Goal: Task Accomplishment & Management: Manage account settings

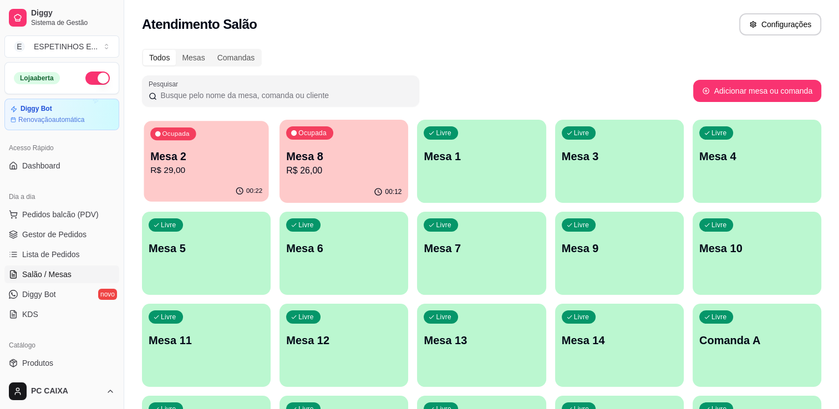
click at [191, 164] on p "R$ 29,00" at bounding box center [206, 170] width 112 height 13
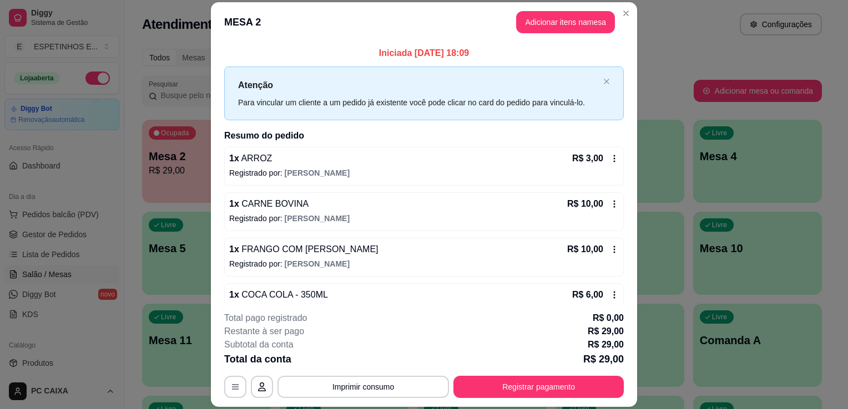
click at [428, 239] on div "1 x FRANGO COM BACON R$ 10,00 Registrado por: Letícia Alencar" at bounding box center [423, 257] width 399 height 39
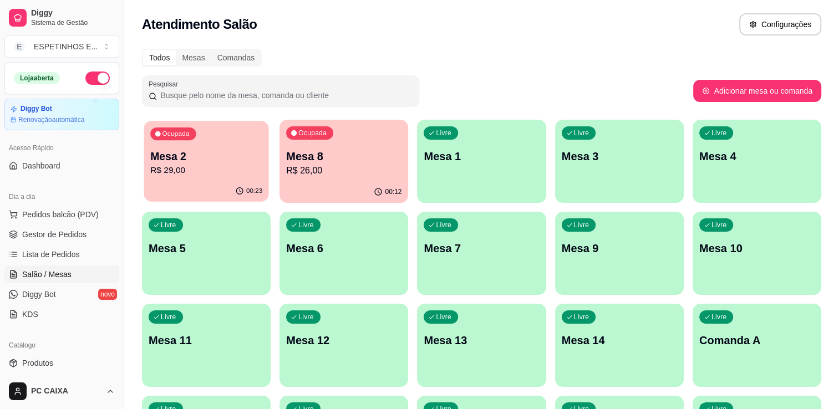
click at [200, 157] on p "Mesa 2" at bounding box center [206, 156] width 112 height 15
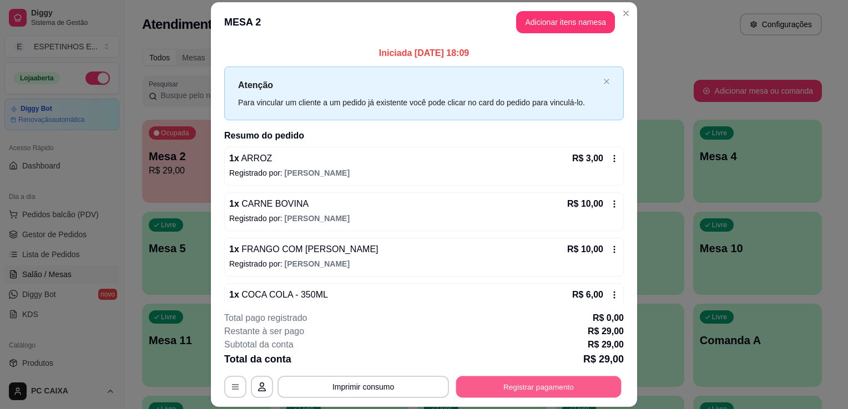
click at [541, 392] on button "Registrar pagamento" at bounding box center [538, 388] width 165 height 22
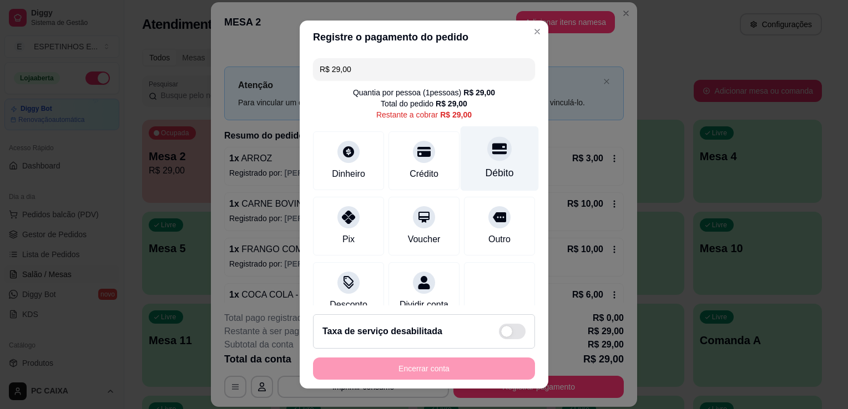
click at [490, 173] on div "Débito" at bounding box center [499, 173] width 28 height 14
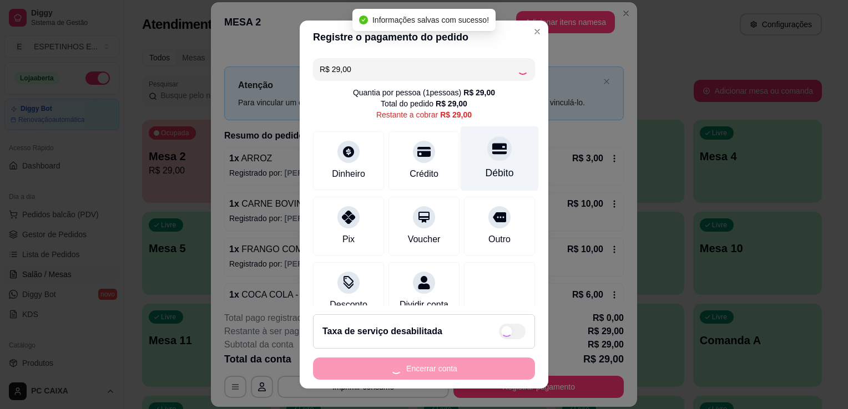
type input "R$ 0,00"
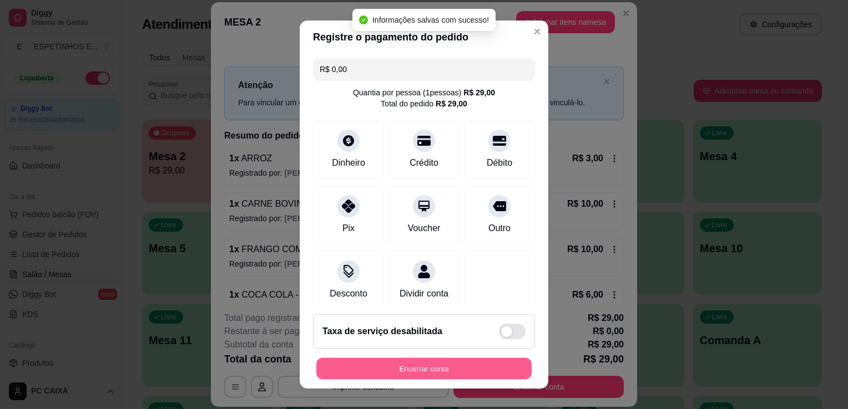
click at [394, 371] on button "Encerrar conta" at bounding box center [423, 369] width 215 height 22
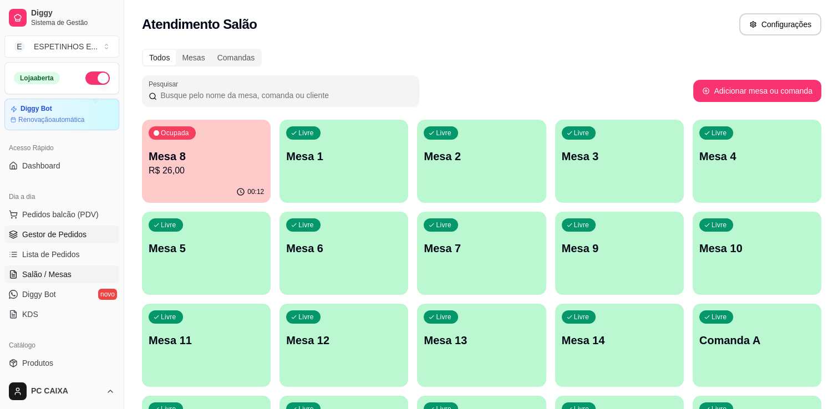
click at [64, 236] on span "Gestor de Pedidos" at bounding box center [54, 234] width 64 height 11
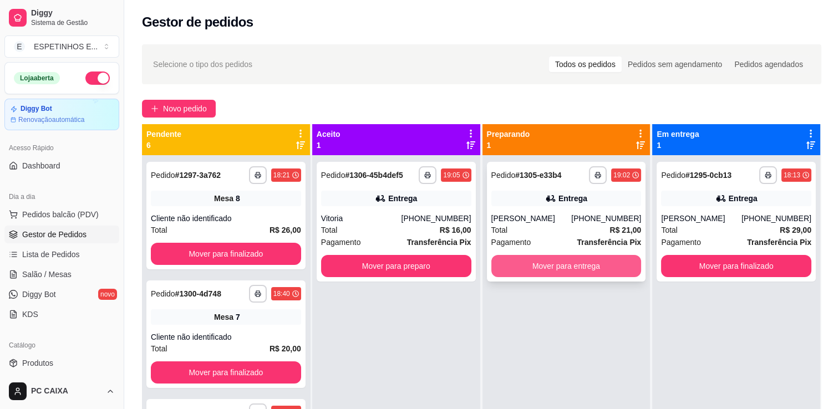
click at [531, 266] on button "Mover para entrega" at bounding box center [566, 266] width 150 height 22
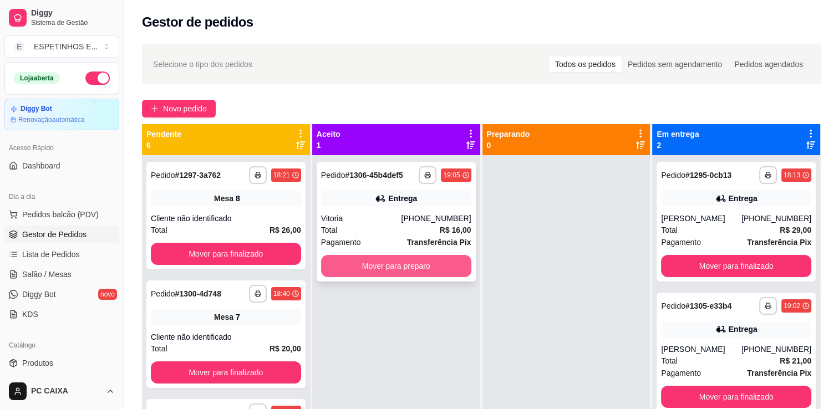
click at [415, 272] on button "Mover para preparo" at bounding box center [396, 266] width 150 height 22
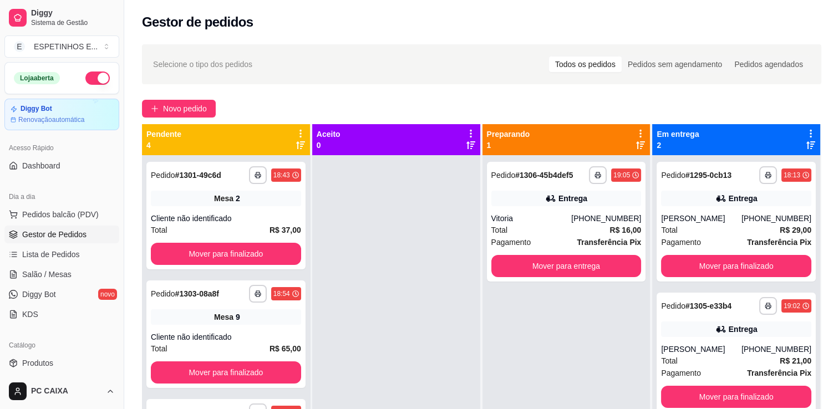
click at [629, 376] on div "**********" at bounding box center [567, 359] width 168 height 409
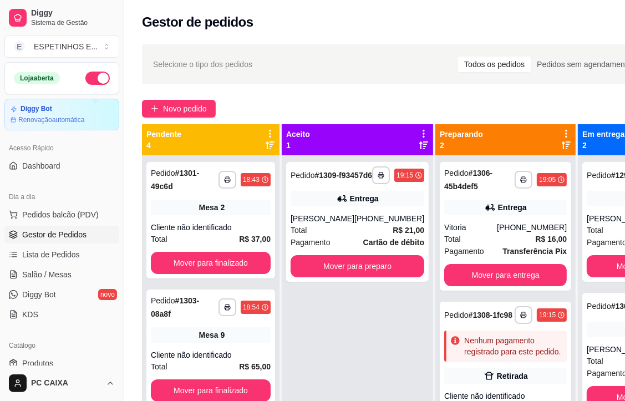
drag, startPoint x: 599, startPoint y: 95, endPoint x: 349, endPoint y: 33, distance: 257.2
click at [349, 33] on div "Gestor de pedidos" at bounding box center [436, 19] width 624 height 38
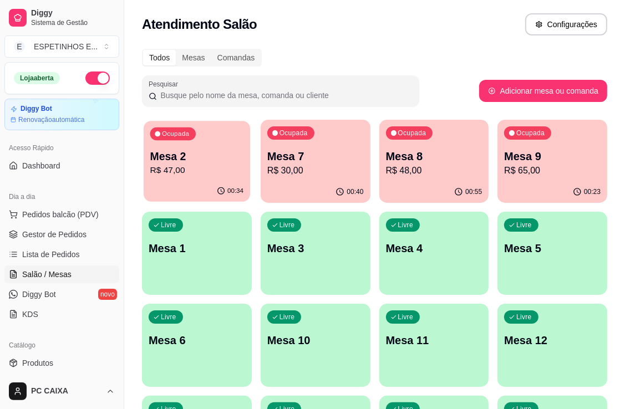
click at [197, 163] on p "Mesa 2" at bounding box center [197, 156] width 94 height 15
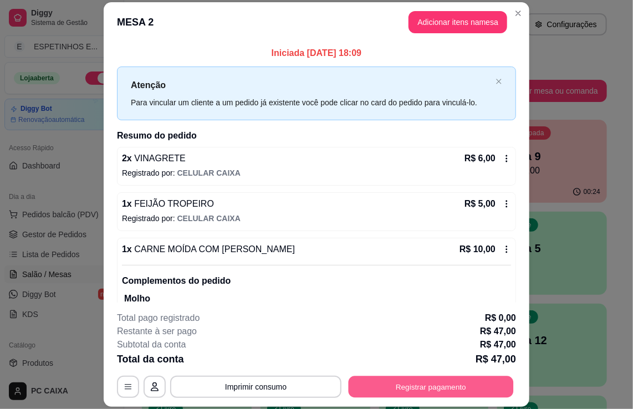
click at [403, 391] on button "Registrar pagamento" at bounding box center [431, 388] width 165 height 22
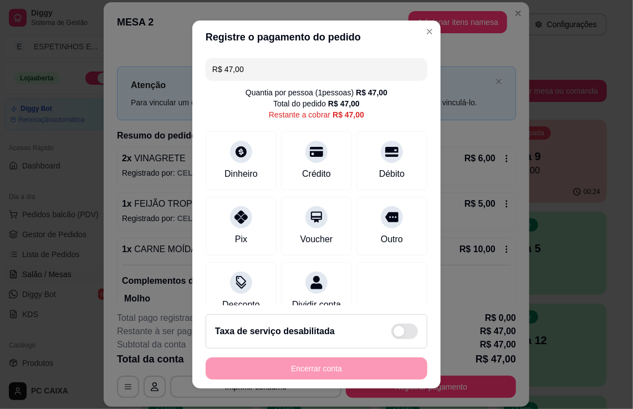
click at [328, 369] on div "Encerrar conta" at bounding box center [317, 369] width 222 height 22
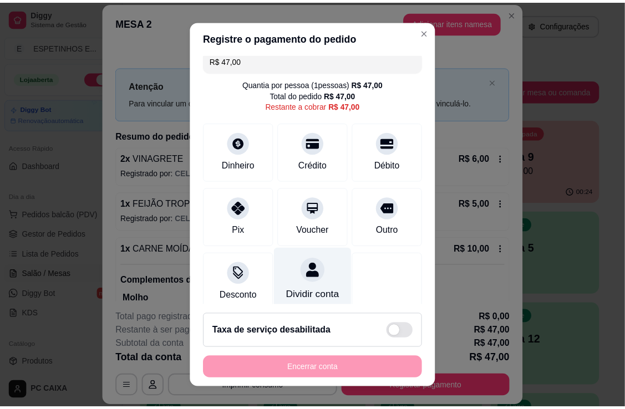
scroll to position [32, 0]
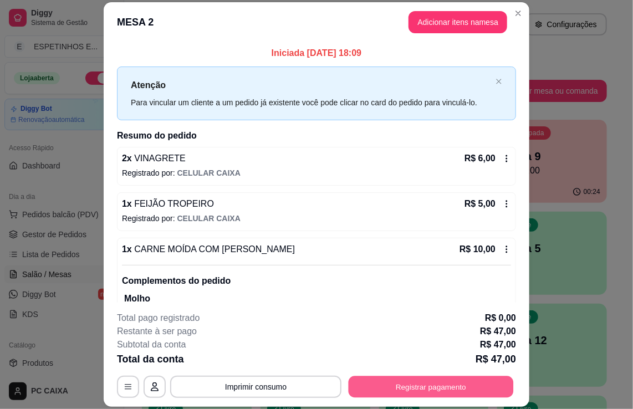
click at [398, 389] on button "Registrar pagamento" at bounding box center [431, 388] width 165 height 22
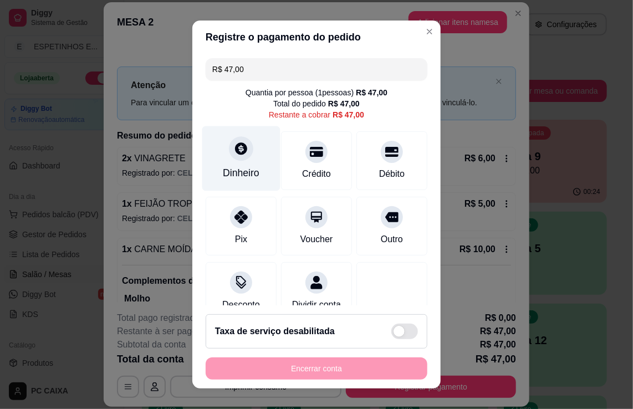
click at [235, 151] on icon at bounding box center [241, 149] width 12 height 12
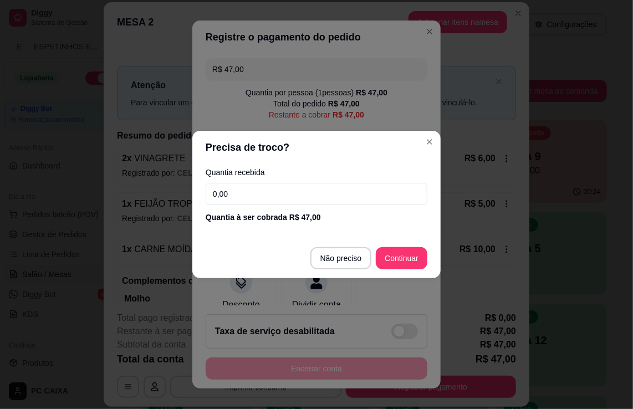
click at [267, 196] on input "0,00" at bounding box center [317, 194] width 222 height 22
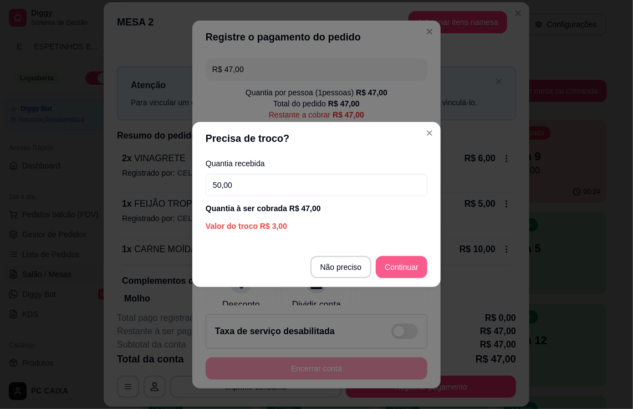
type input "50,00"
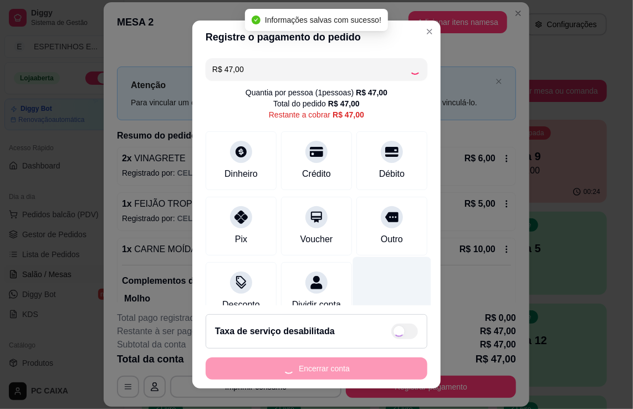
type input "R$ 0,00"
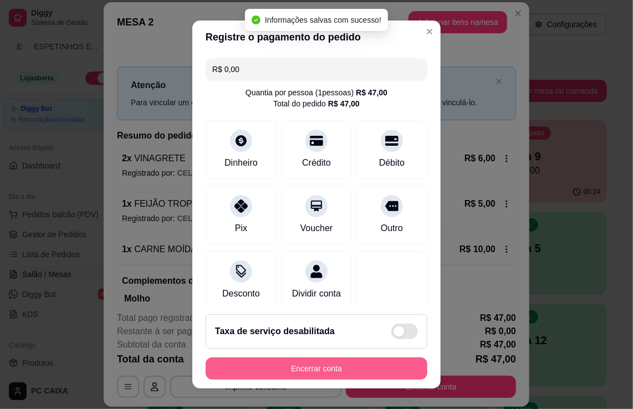
click at [314, 368] on button "Encerrar conta" at bounding box center [317, 369] width 222 height 22
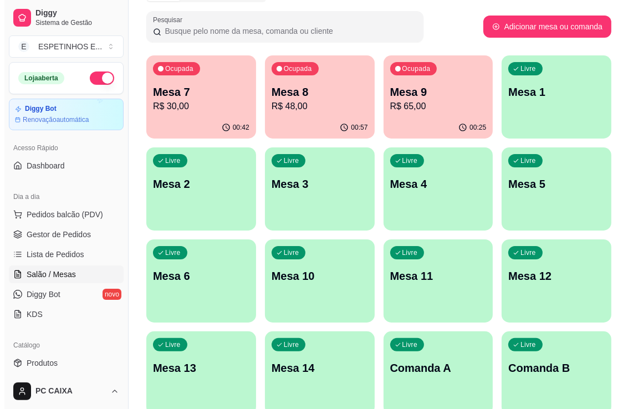
scroll to position [0, 0]
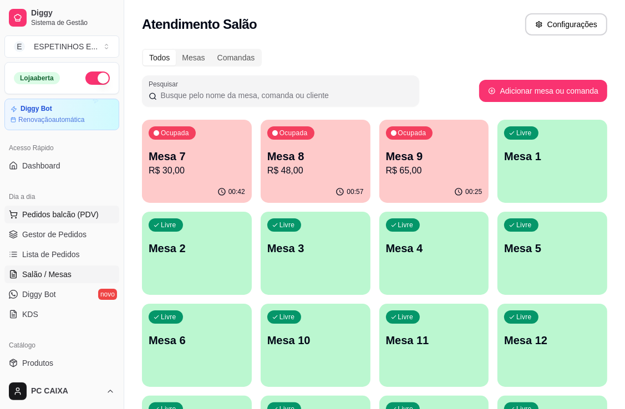
click at [57, 217] on span "Pedidos balcão (PDV)" at bounding box center [60, 214] width 77 height 11
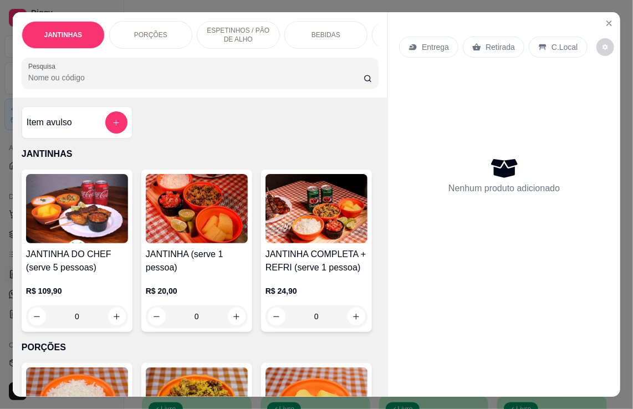
click at [621, 18] on div "JANTINHAS PORÇÕES ESPETINHOS / PÃO DE ALHO BEBIDAS MORENINHAS PICOLÉS VILELA SO…" at bounding box center [316, 204] width 633 height 409
click at [607, 21] on icon "Close" at bounding box center [609, 23] width 4 height 4
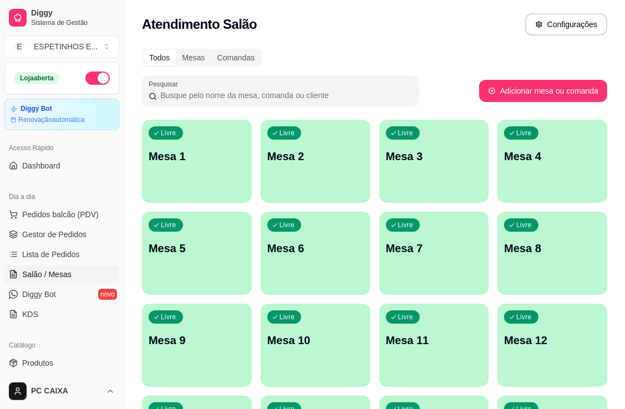
click at [48, 274] on span "Salão / Mesas" at bounding box center [46, 274] width 49 height 11
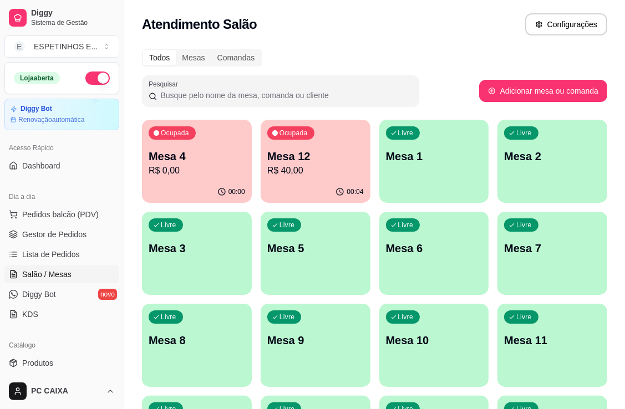
click at [364, 45] on div "Todos Mesas Comandas Pesquisar Adicionar mesa ou comanda Ocupada Mesa 4 R$ 0,00…" at bounding box center [374, 359] width 501 height 635
click at [232, 176] on p "R$ 0,00" at bounding box center [197, 170] width 94 height 13
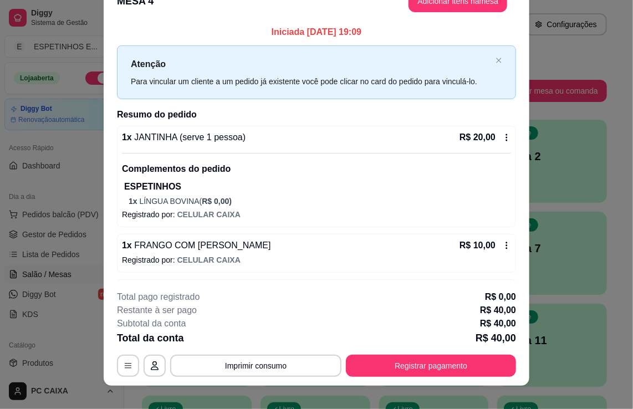
scroll to position [33, 0]
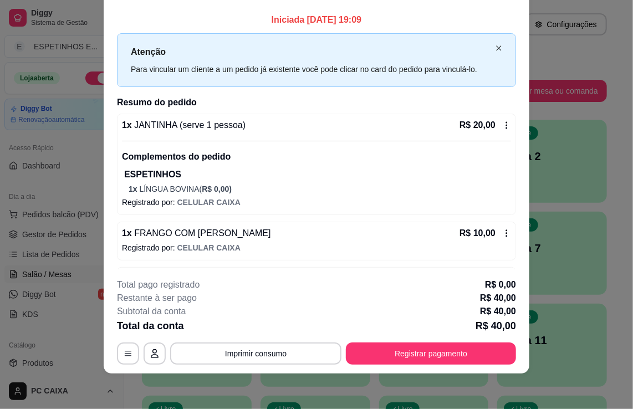
click at [496, 50] on icon "close" at bounding box center [499, 48] width 7 height 7
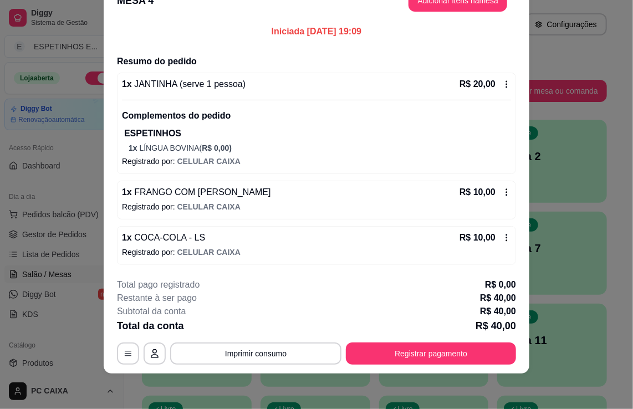
scroll to position [23, 0]
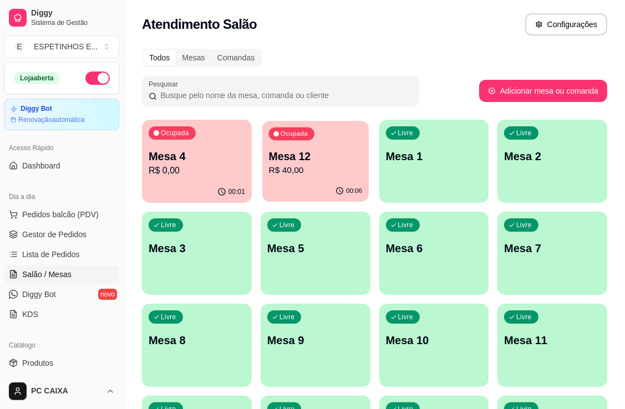
click at [330, 162] on p "Mesa 12" at bounding box center [315, 156] width 94 height 15
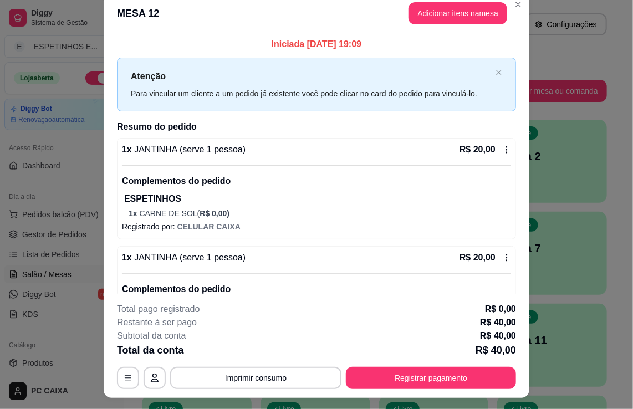
scroll to position [0, 0]
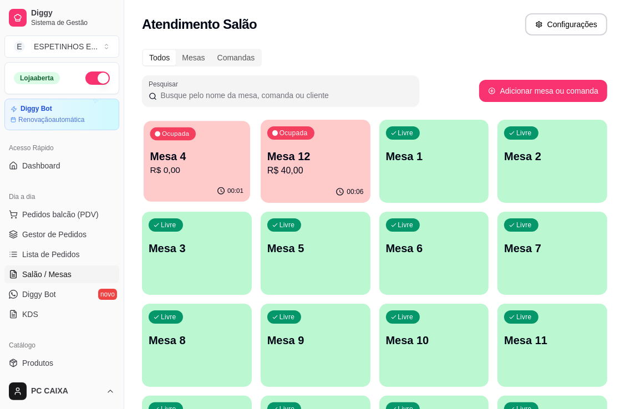
click at [206, 166] on p "R$ 0,00" at bounding box center [197, 170] width 94 height 13
click at [183, 168] on p "R$ 0,00" at bounding box center [197, 170] width 94 height 13
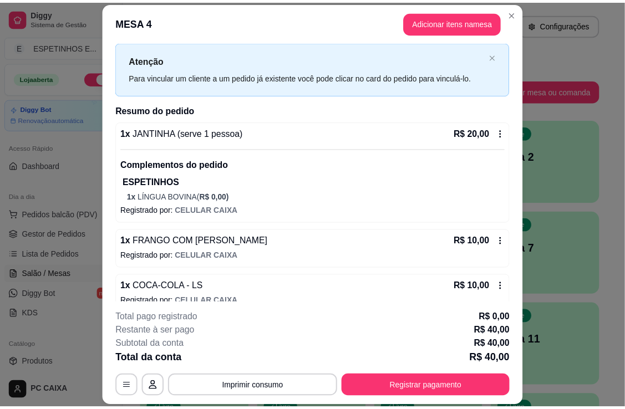
scroll to position [39, 0]
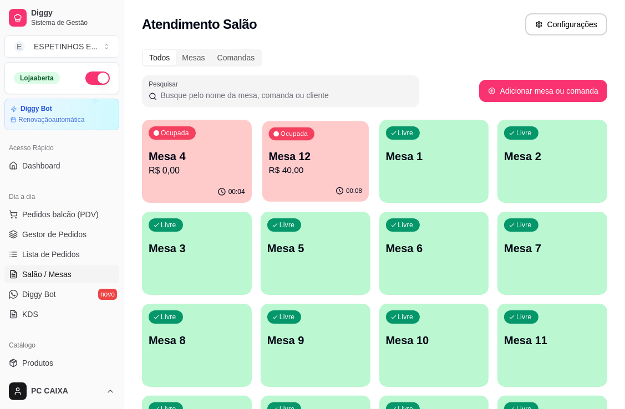
click at [310, 176] on p "R$ 40,00" at bounding box center [315, 170] width 94 height 13
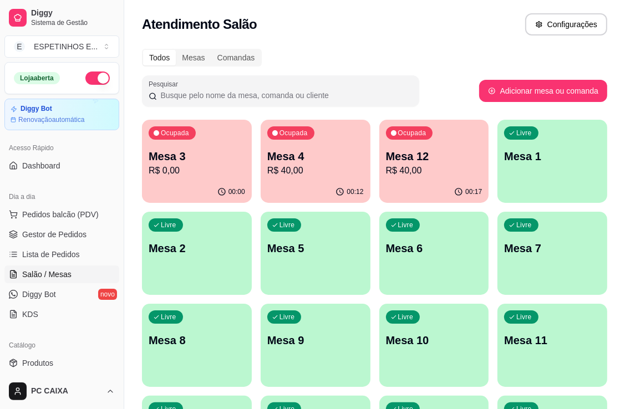
click at [420, 163] on p "Mesa 12" at bounding box center [434, 157] width 97 height 16
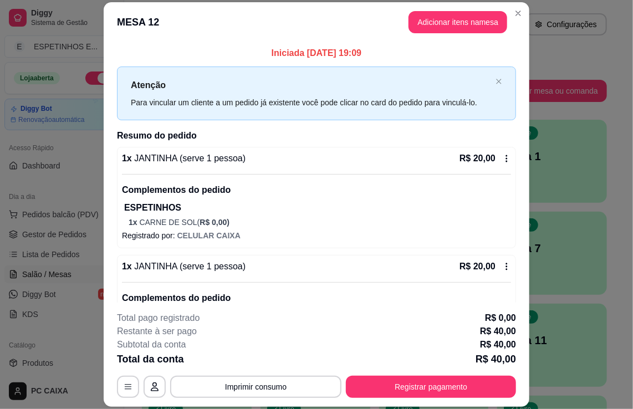
scroll to position [33, 0]
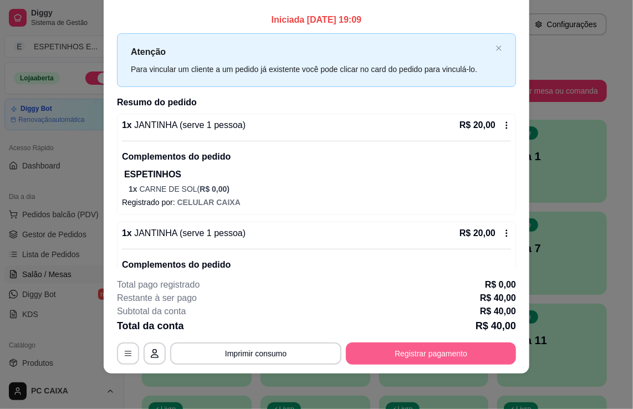
click at [438, 355] on button "Registrar pagamento" at bounding box center [431, 354] width 170 height 22
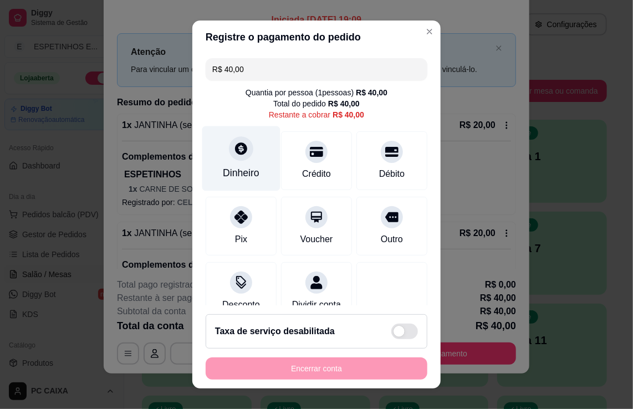
click at [241, 157] on div at bounding box center [241, 148] width 24 height 24
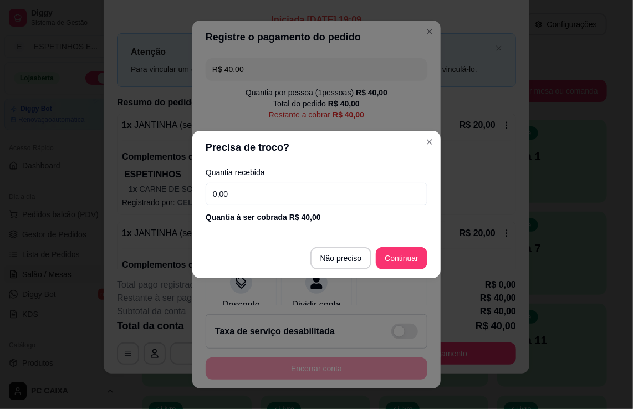
click at [239, 192] on input "0,00" at bounding box center [317, 194] width 222 height 22
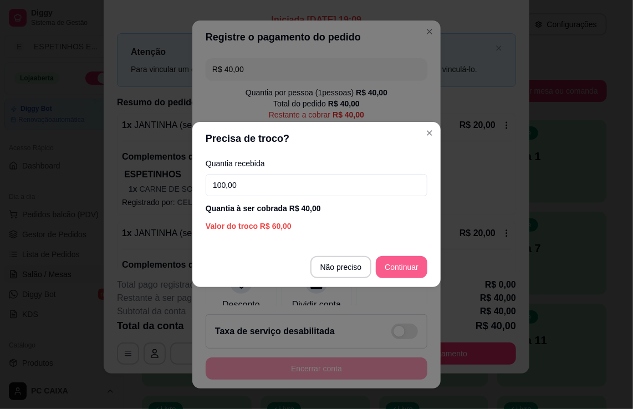
type input "100,00"
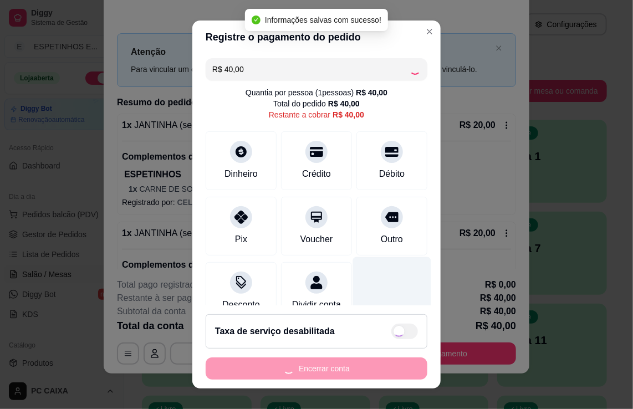
type input "R$ 0,00"
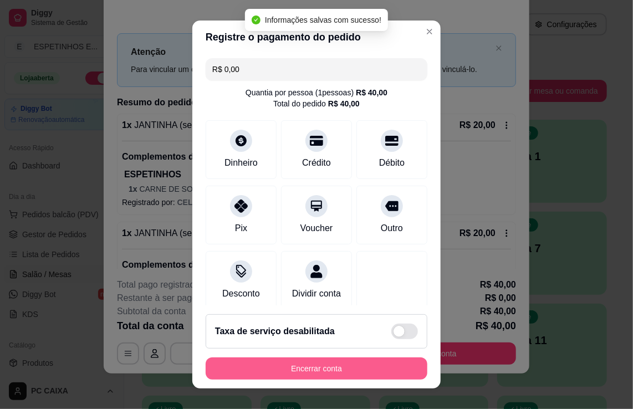
click at [327, 368] on button "Encerrar conta" at bounding box center [317, 369] width 222 height 22
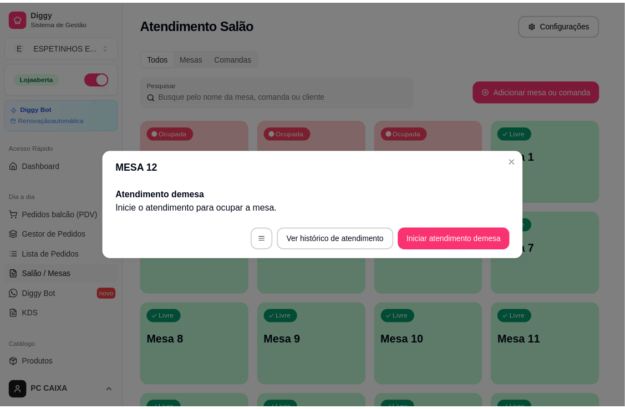
scroll to position [0, 0]
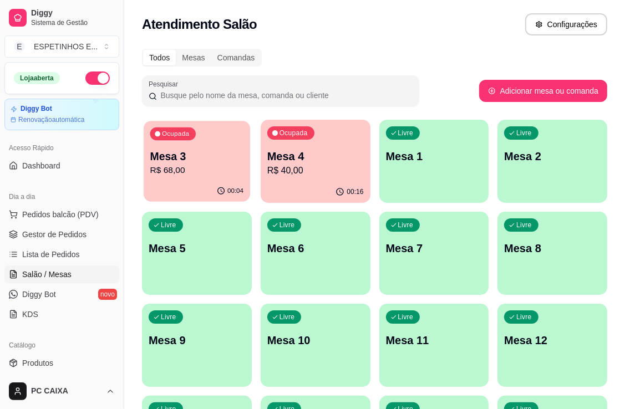
click at [178, 179] on div "Ocupada Mesa 3 R$ 68,00" at bounding box center [197, 151] width 107 height 60
click at [52, 271] on span "Salão / Mesas" at bounding box center [46, 274] width 49 height 11
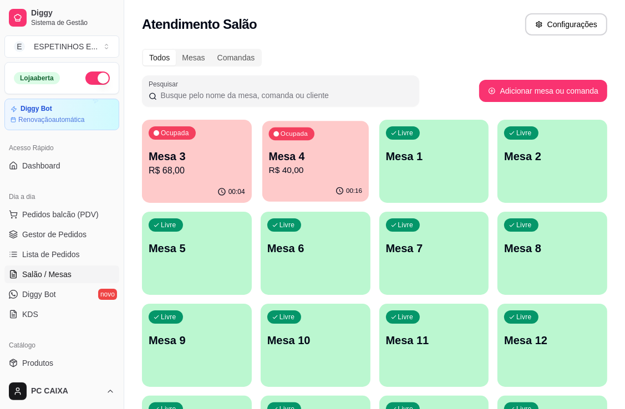
click at [344, 168] on p "R$ 40,00" at bounding box center [315, 170] width 94 height 13
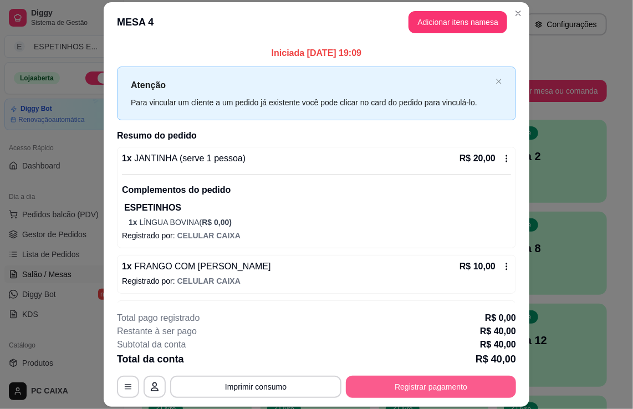
click at [422, 391] on button "Registrar pagamento" at bounding box center [431, 387] width 170 height 22
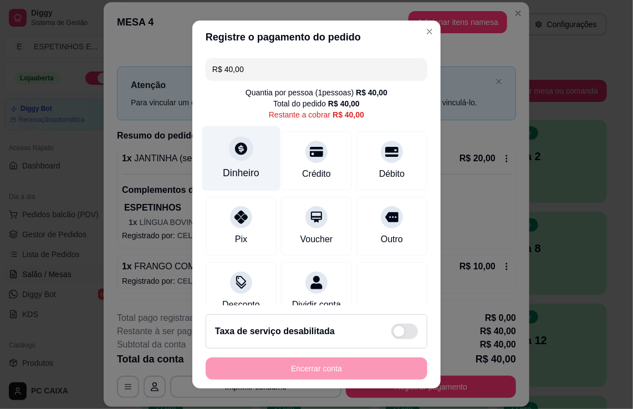
click at [234, 154] on icon at bounding box center [241, 148] width 14 height 14
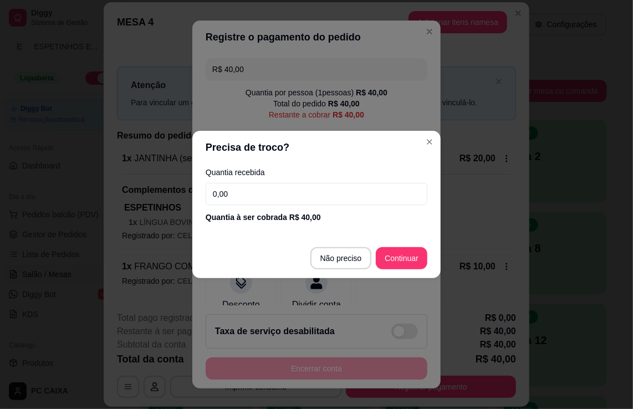
click at [241, 194] on input "0,00" at bounding box center [317, 194] width 222 height 22
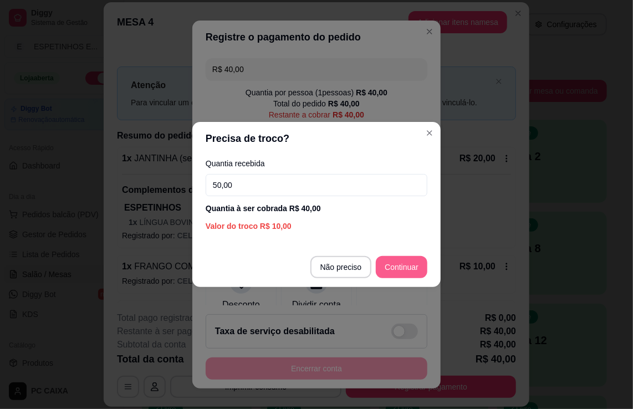
type input "50,00"
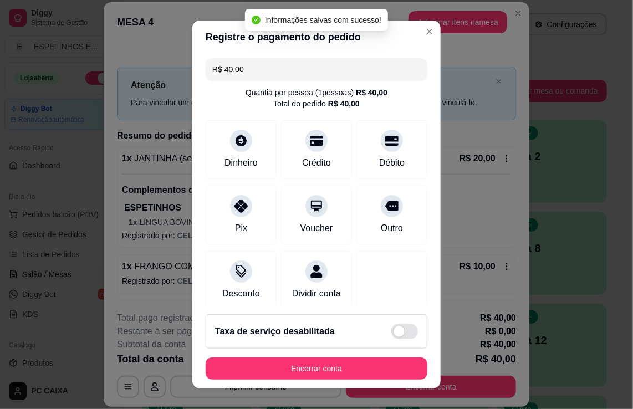
type input "R$ 0,00"
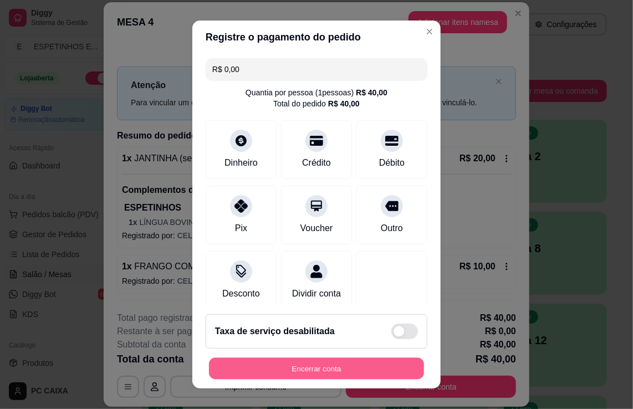
click at [324, 369] on button "Encerrar conta" at bounding box center [316, 369] width 215 height 22
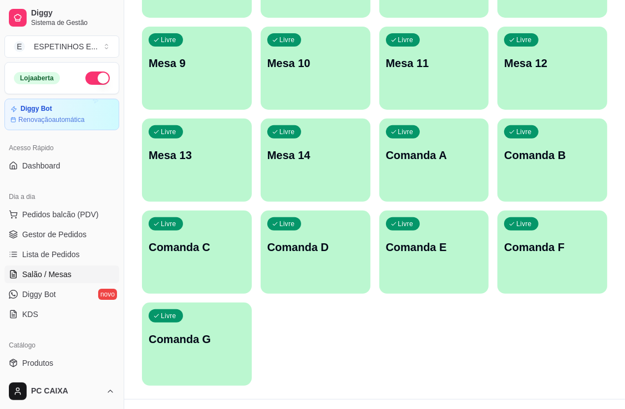
scroll to position [55, 0]
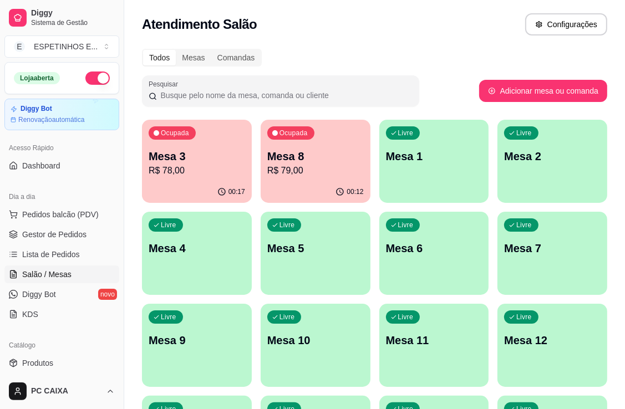
click at [52, 274] on span "Salão / Mesas" at bounding box center [46, 274] width 49 height 11
click at [67, 274] on span "Salão / Mesas" at bounding box center [46, 274] width 49 height 11
click at [215, 170] on p "R$ 78,00" at bounding box center [197, 170] width 94 height 13
click at [215, 173] on p "R$ 78,00" at bounding box center [197, 170] width 97 height 13
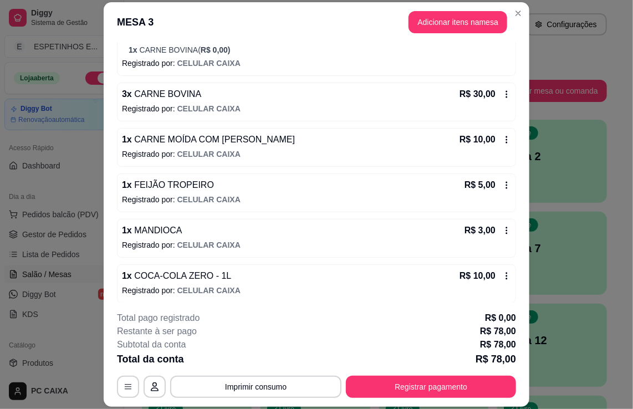
scroll to position [175, 0]
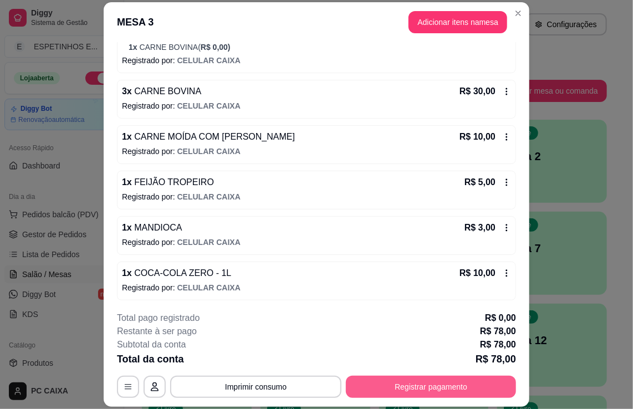
click at [415, 389] on button "Registrar pagamento" at bounding box center [431, 387] width 170 height 22
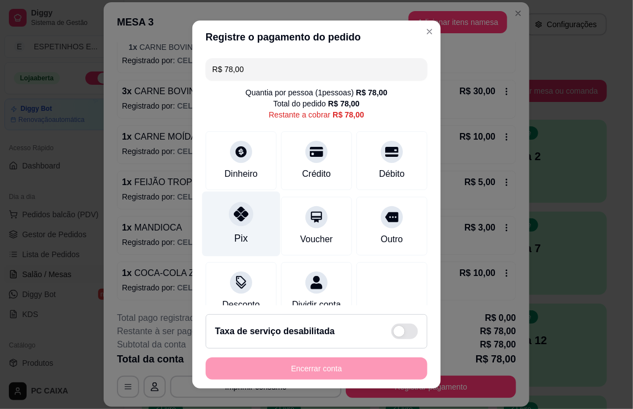
click at [240, 224] on div at bounding box center [241, 214] width 24 height 24
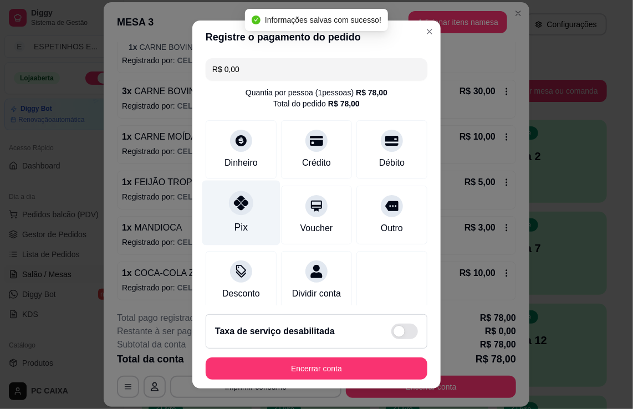
type input "R$ 0,00"
click at [231, 212] on div at bounding box center [241, 203] width 24 height 24
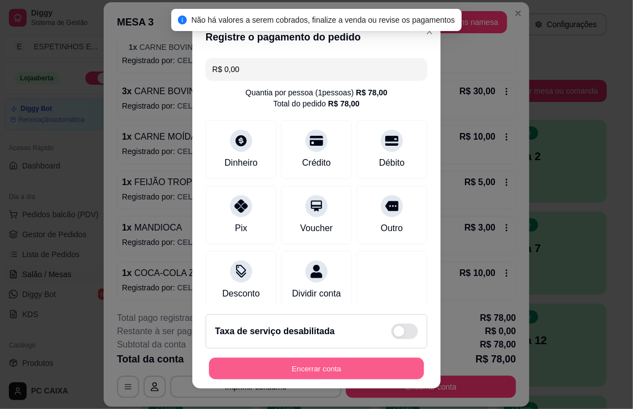
click at [297, 369] on button "Encerrar conta" at bounding box center [316, 369] width 215 height 22
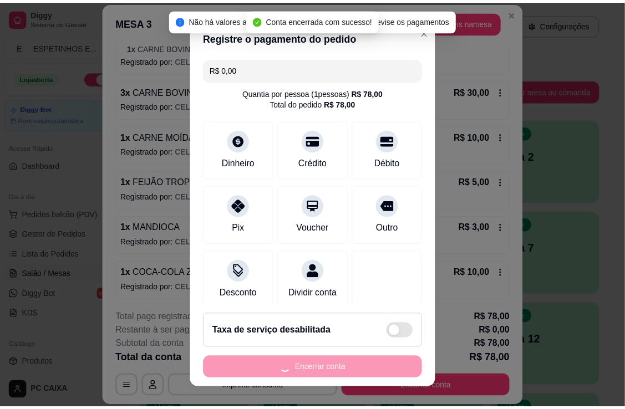
scroll to position [0, 0]
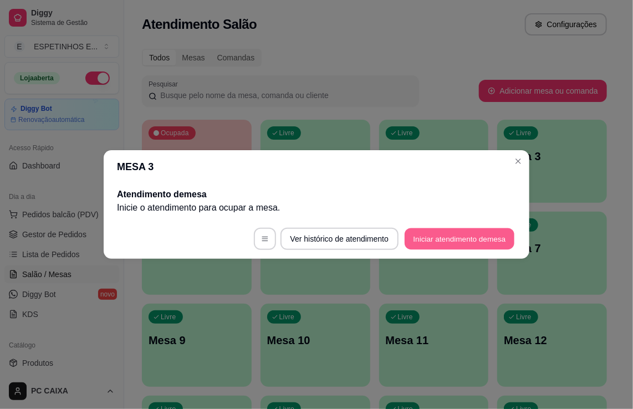
click at [486, 239] on button "Iniciar atendimento de mesa" at bounding box center [460, 240] width 110 height 22
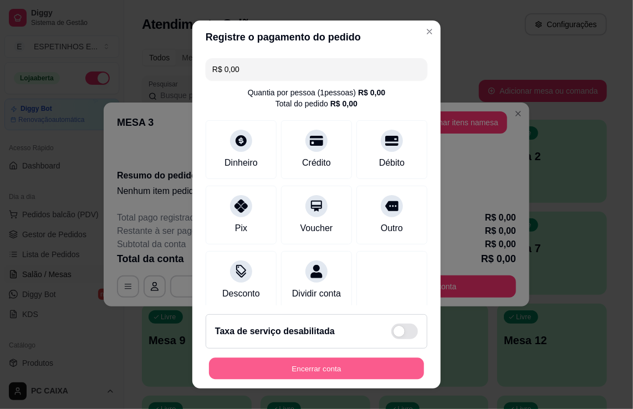
click at [330, 366] on button "Encerrar conta" at bounding box center [316, 369] width 215 height 22
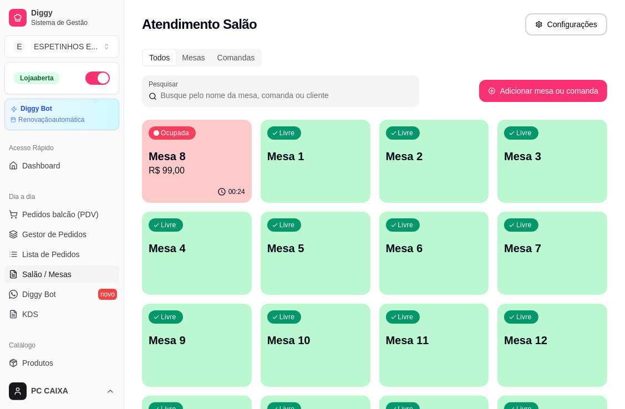
click at [30, 272] on span "Salão / Mesas" at bounding box center [46, 274] width 49 height 11
click at [211, 171] on p "R$ 99,00" at bounding box center [197, 170] width 97 height 13
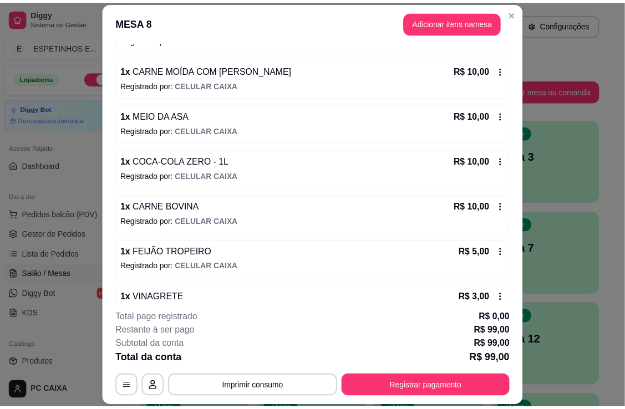
scroll to position [464, 0]
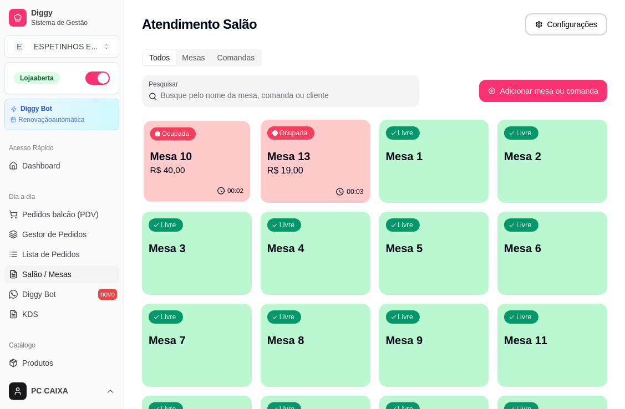
click at [224, 161] on p "Mesa 10" at bounding box center [197, 156] width 94 height 15
click at [44, 273] on span "Salão / Mesas" at bounding box center [46, 274] width 49 height 11
click at [29, 275] on span "Salão / Mesas" at bounding box center [46, 274] width 49 height 11
click at [199, 156] on p "Mesa 10" at bounding box center [197, 156] width 94 height 15
click at [44, 275] on span "Salão / Mesas" at bounding box center [46, 274] width 49 height 11
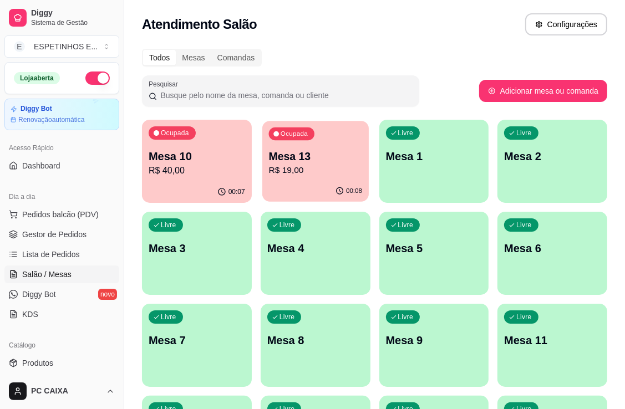
click at [337, 169] on p "R$ 19,00" at bounding box center [315, 170] width 94 height 13
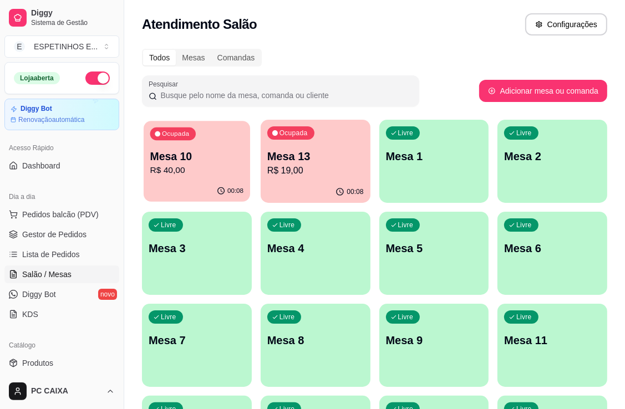
click at [209, 165] on p "R$ 40,00" at bounding box center [197, 170] width 94 height 13
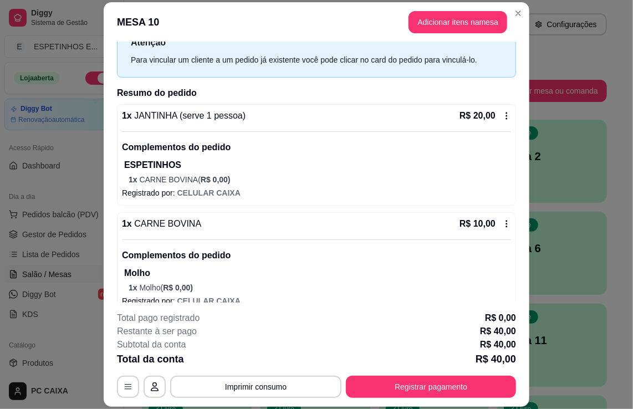
scroll to position [102, 0]
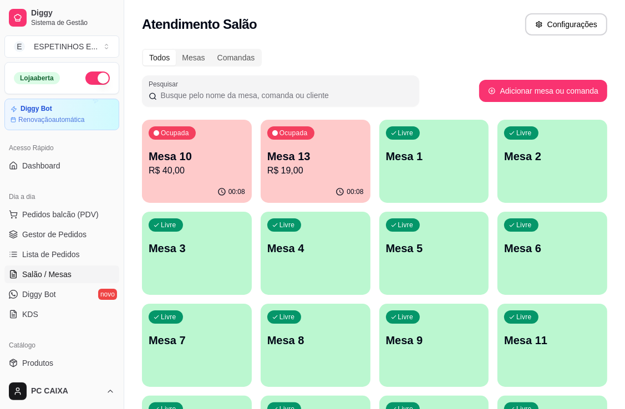
click at [521, 19] on div "Atendimento Salão Configurações" at bounding box center [374, 24] width 465 height 22
click at [215, 155] on p "Mesa 10" at bounding box center [197, 157] width 97 height 16
click at [29, 276] on span "Salão / Mesas" at bounding box center [46, 274] width 49 height 11
click at [333, 168] on p "R$ 19,00" at bounding box center [315, 170] width 94 height 13
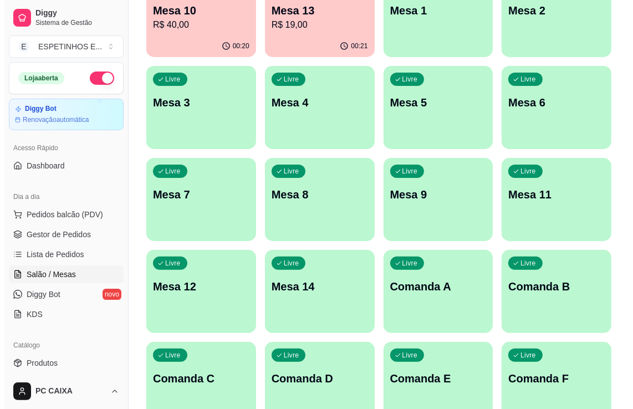
scroll to position [111, 0]
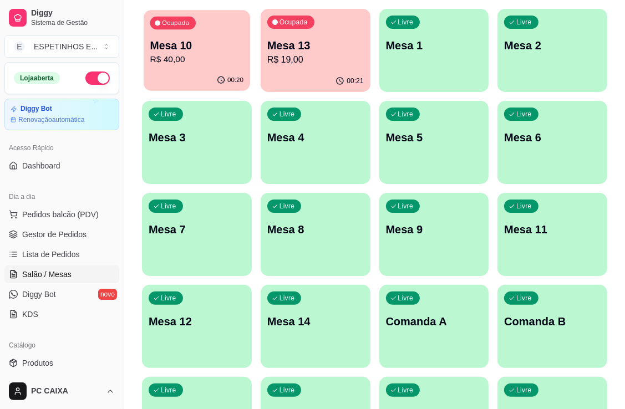
click at [203, 48] on p "Mesa 10" at bounding box center [197, 45] width 94 height 15
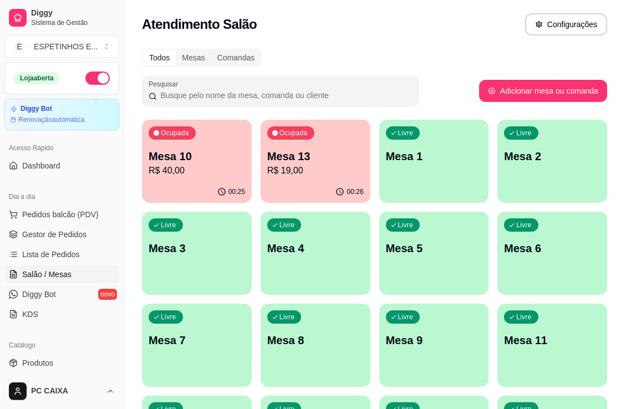
click at [27, 274] on span "Salão / Mesas" at bounding box center [46, 274] width 49 height 11
click at [205, 161] on p "Mesa 10" at bounding box center [197, 156] width 94 height 15
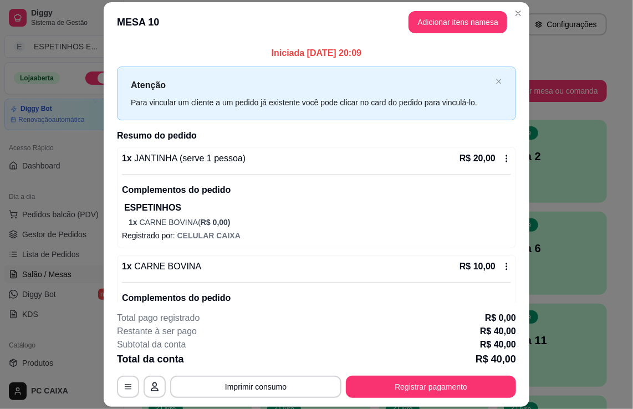
scroll to position [102, 0]
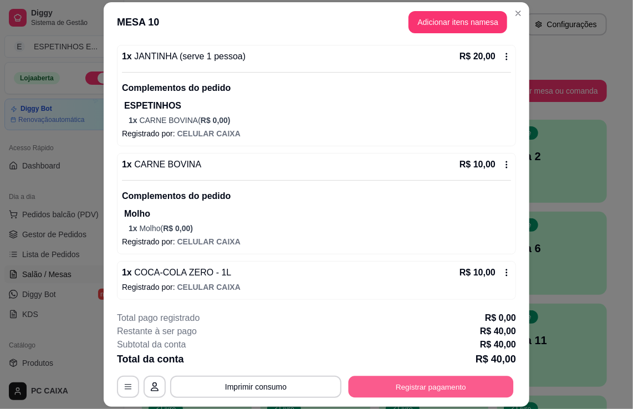
click at [408, 386] on button "Registrar pagamento" at bounding box center [431, 388] width 165 height 22
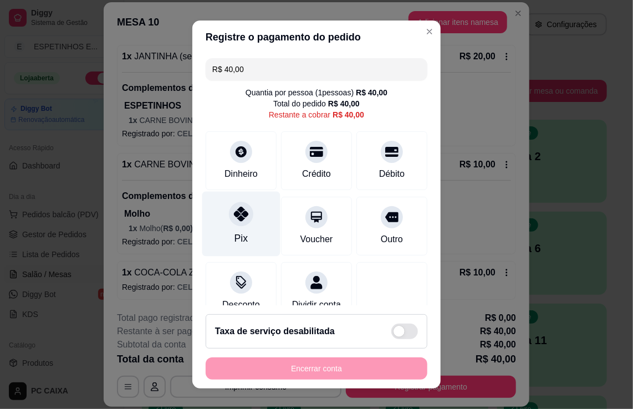
click at [233, 221] on div at bounding box center [241, 214] width 24 height 24
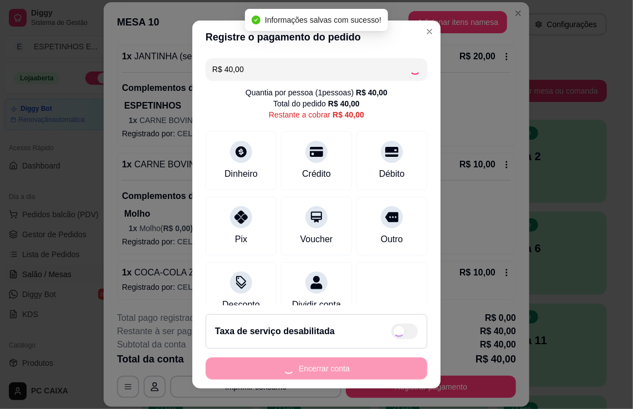
type input "R$ 0,00"
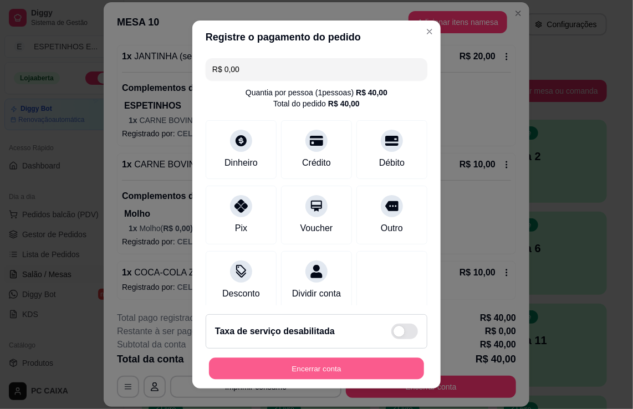
click at [322, 371] on button "Encerrar conta" at bounding box center [316, 369] width 215 height 22
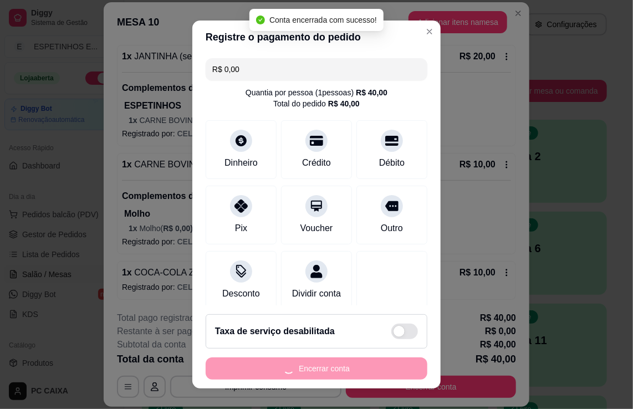
scroll to position [0, 0]
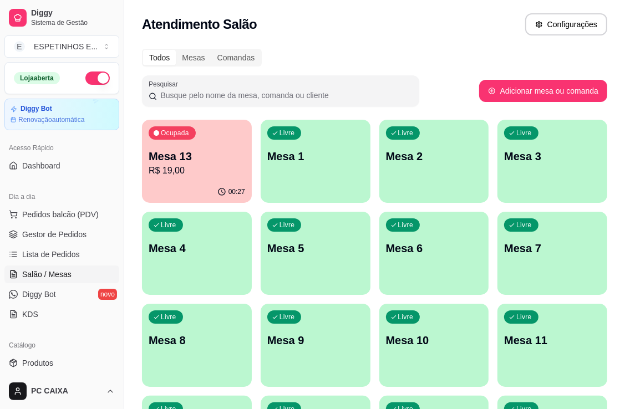
click at [211, 160] on p "Mesa 13" at bounding box center [197, 157] width 97 height 16
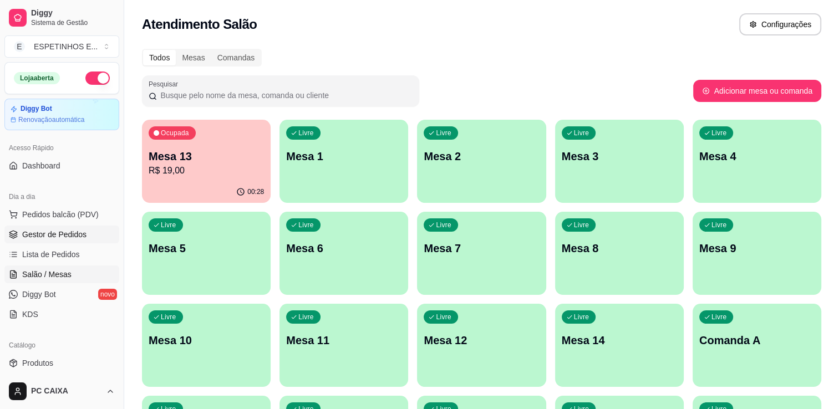
click at [55, 233] on span "Gestor de Pedidos" at bounding box center [54, 234] width 64 height 11
click at [222, 159] on p "Mesa 13" at bounding box center [206, 156] width 112 height 15
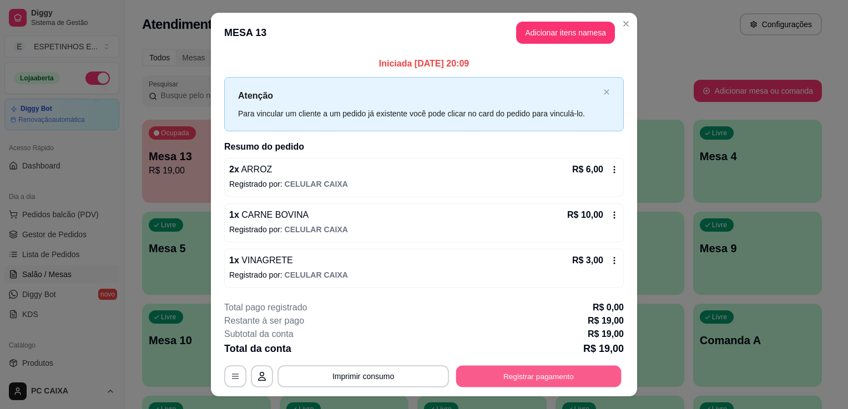
click at [505, 381] on button "Registrar pagamento" at bounding box center [538, 377] width 165 height 22
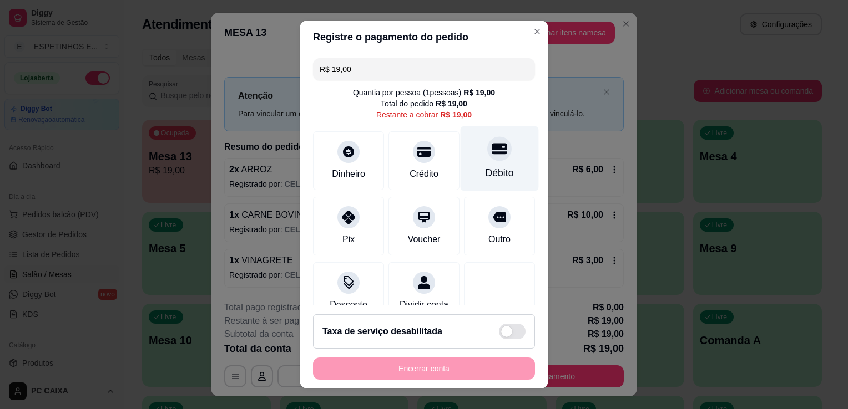
click at [480, 164] on div "Débito" at bounding box center [499, 158] width 78 height 65
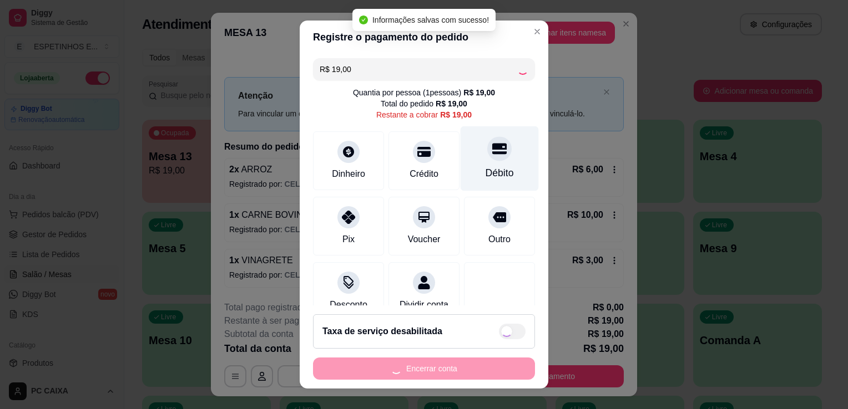
type input "R$ 0,00"
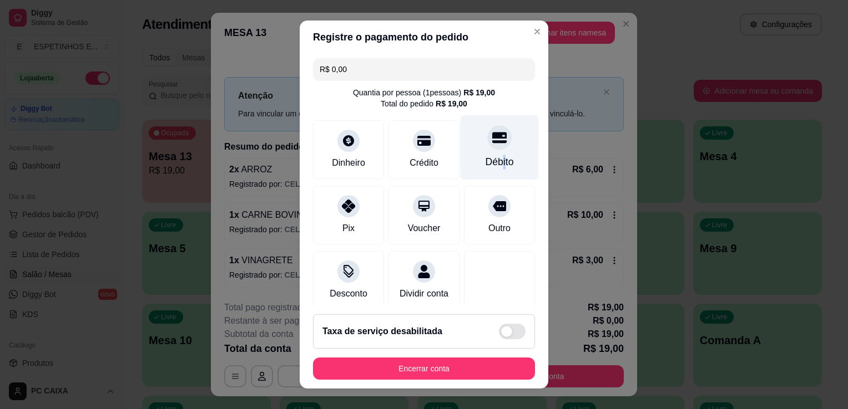
click at [486, 153] on div "Débito" at bounding box center [499, 147] width 78 height 65
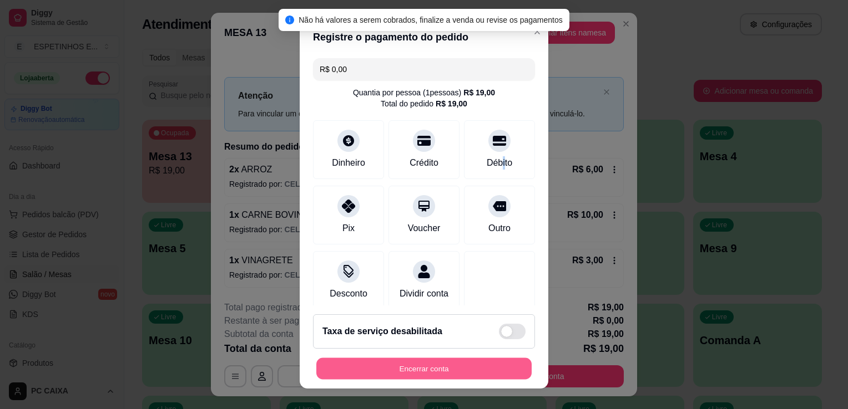
click at [398, 373] on button "Encerrar conta" at bounding box center [423, 369] width 215 height 22
